Goal: Information Seeking & Learning: Learn about a topic

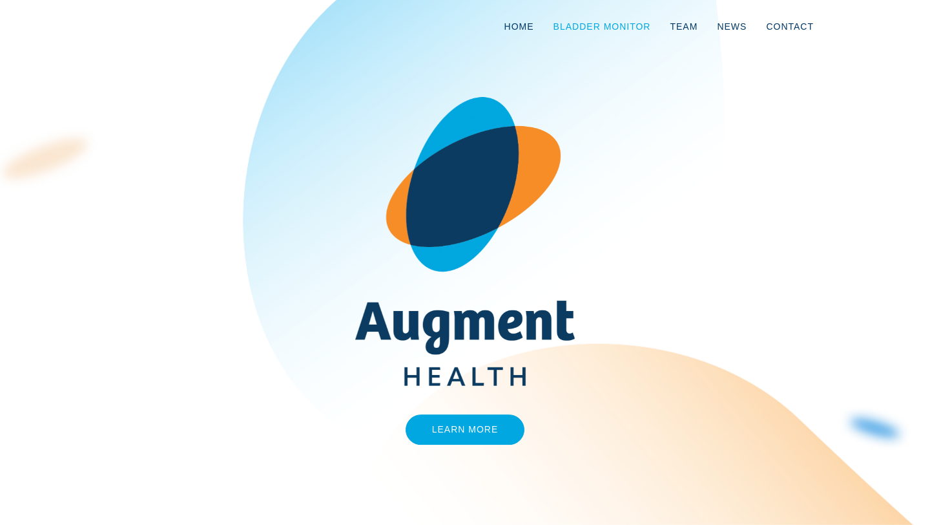
click at [589, 22] on link "Bladder Monitor" at bounding box center [602, 26] width 117 height 43
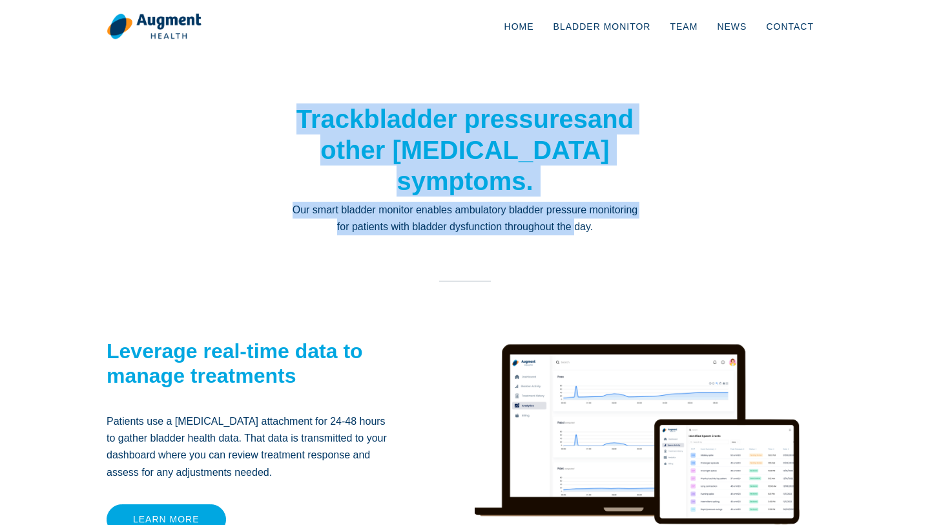
drag, startPoint x: 274, startPoint y: 85, endPoint x: 609, endPoint y: 229, distance: 364.4
click at [609, 229] on section "Track bladder pressures and other overactive bladder symptoms. Our smart bladde…" at bounding box center [465, 351] width 930 height 587
drag, startPoint x: 647, startPoint y: 224, endPoint x: 283, endPoint y: 76, distance: 393.3
click at [284, 77] on section "Track bladder pressures and other overactive bladder symptoms. Our smart bladde…" at bounding box center [465, 351] width 930 height 587
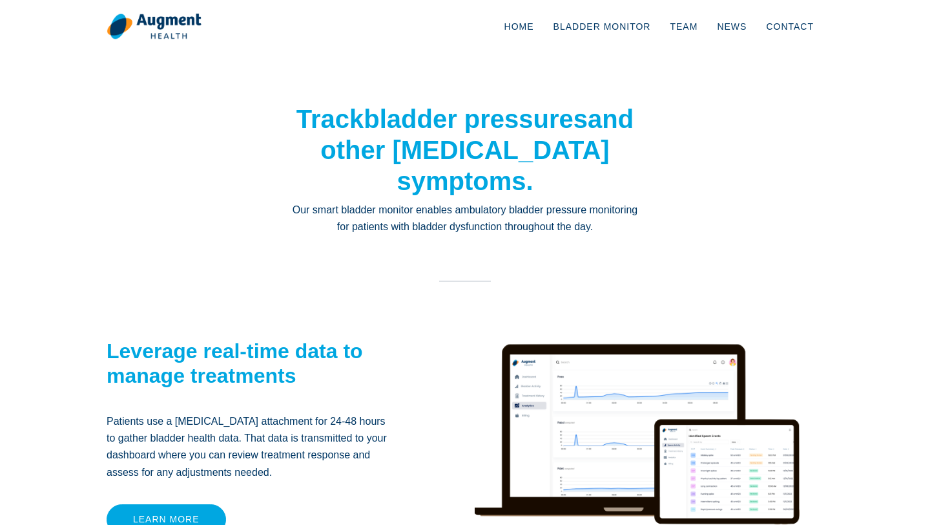
click at [891, 272] on section "Track bladder pressures and other overactive bladder symptoms. Our smart bladde…" at bounding box center [465, 351] width 930 height 587
